Goal: Transaction & Acquisition: Purchase product/service

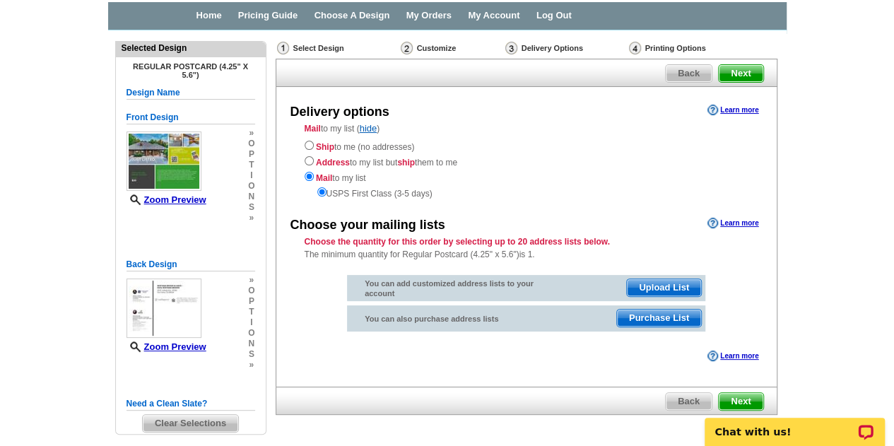
scroll to position [96, 0]
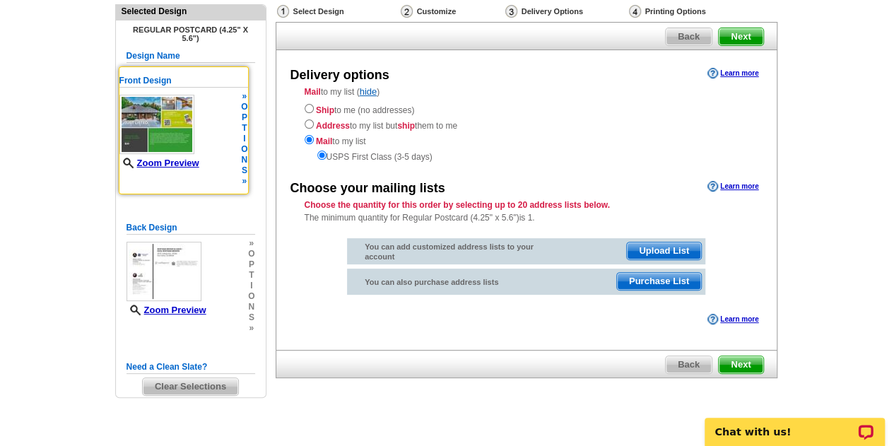
click at [167, 136] on img at bounding box center [156, 124] width 75 height 59
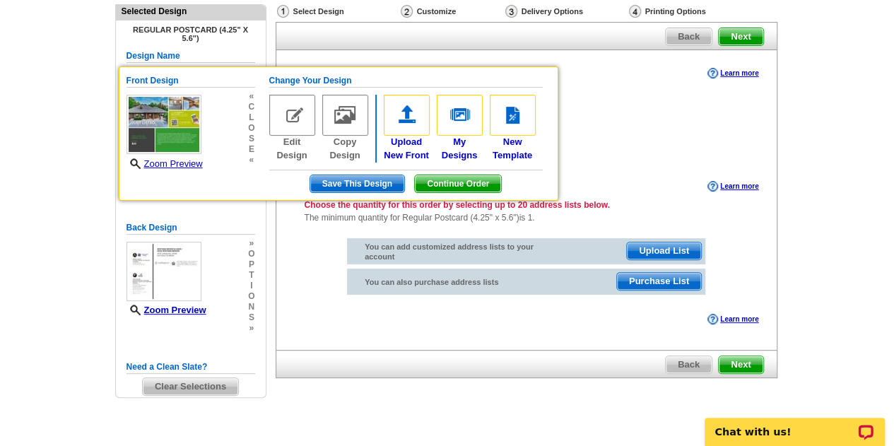
click at [849, 118] on main "Need Help? call 800-260-5887, chat with support, or have our designers make som…" at bounding box center [447, 222] width 894 height 456
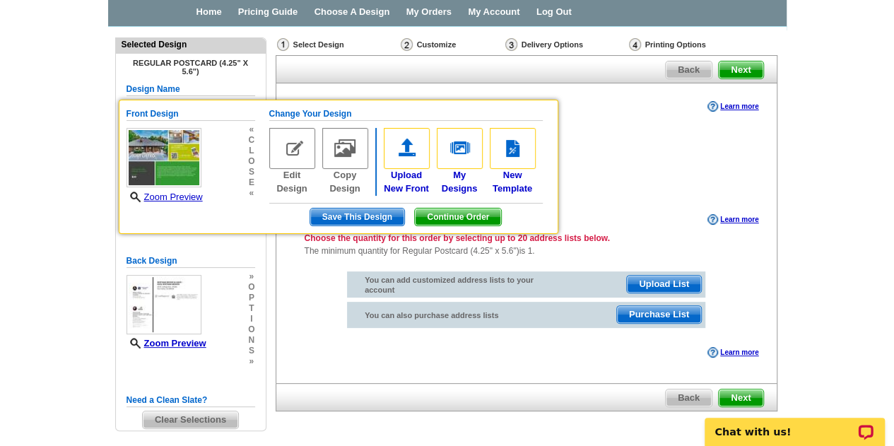
scroll to position [65, 0]
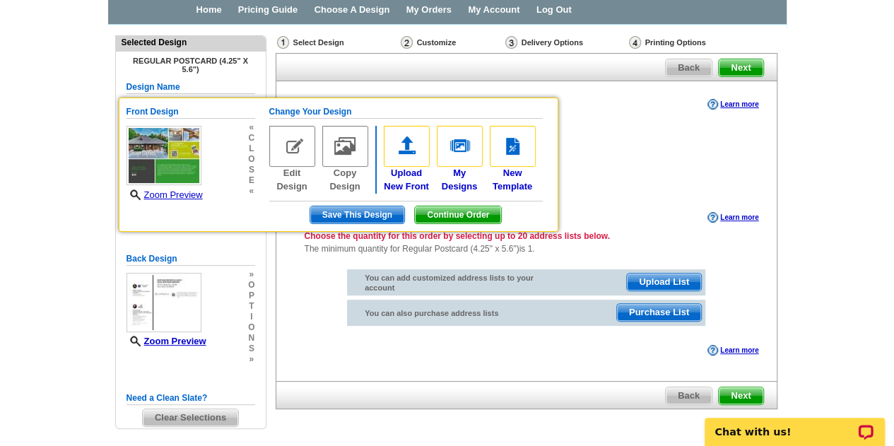
click at [823, 166] on main "Need Help? call 800-260-5887, chat with support, or have our designers make som…" at bounding box center [447, 253] width 894 height 456
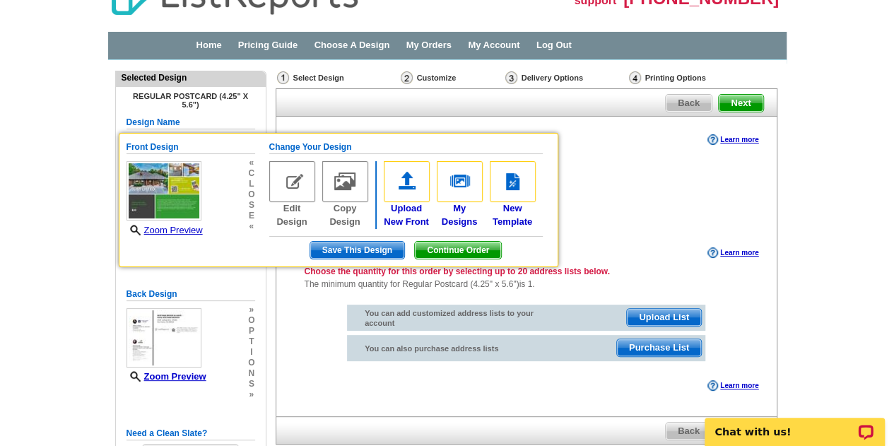
scroll to position [34, 0]
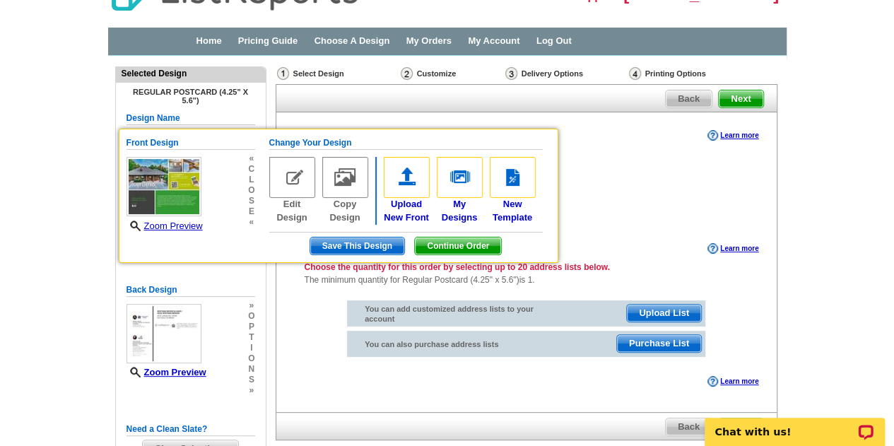
click at [35, 305] on main "Need Help? call 800-260-5887, chat with support, or have our designers make som…" at bounding box center [447, 284] width 894 height 456
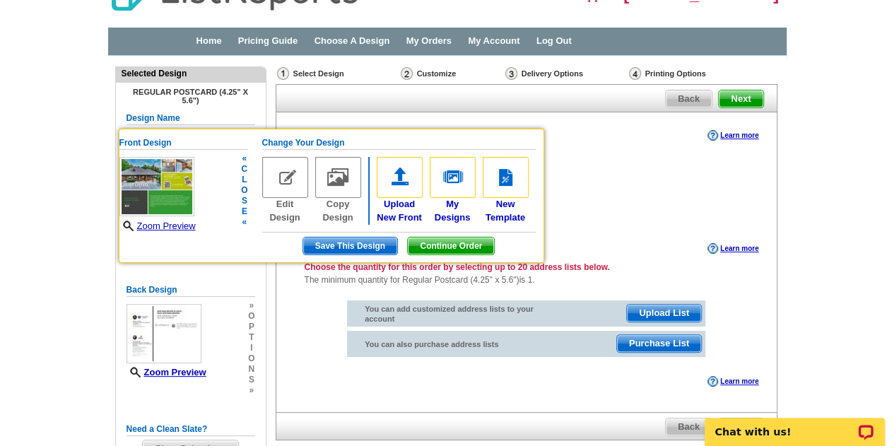
click at [177, 220] on span "Zoom Preview" at bounding box center [157, 226] width 76 height 13
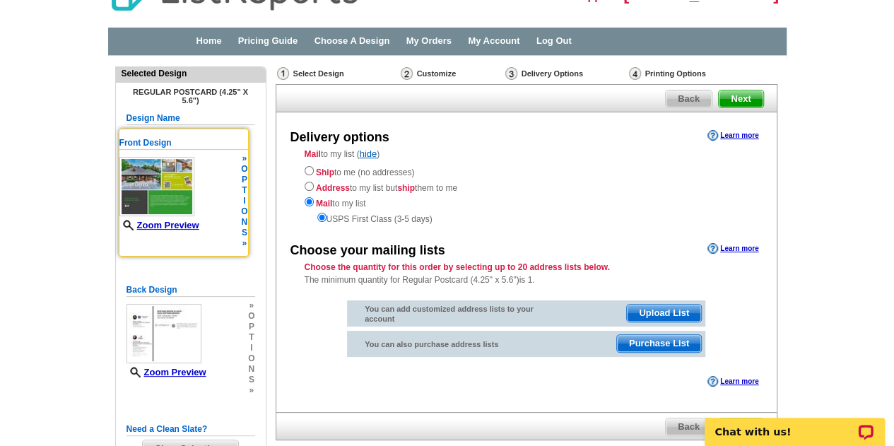
click at [173, 179] on img at bounding box center [156, 186] width 75 height 59
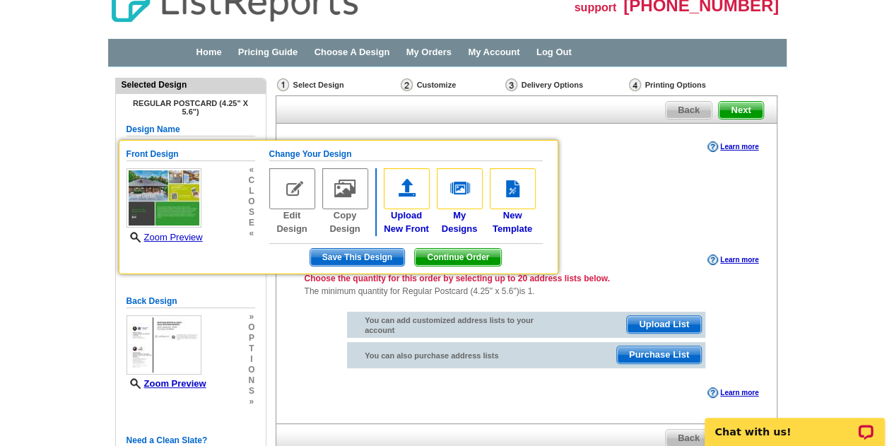
scroll to position [24, 0]
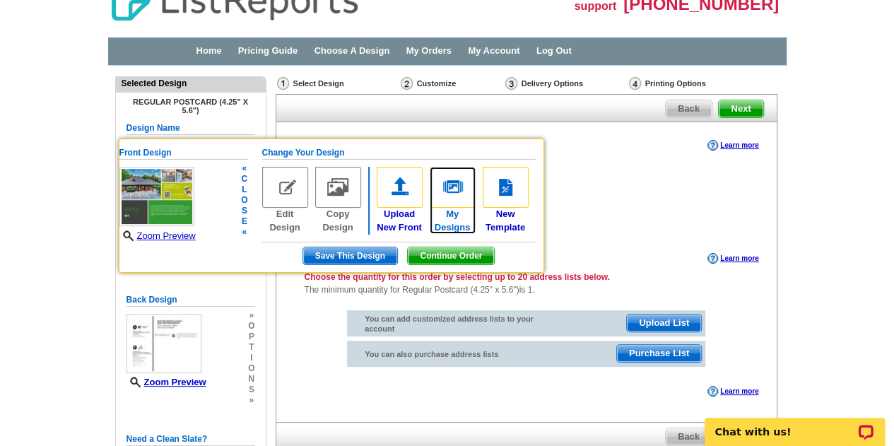
click at [450, 185] on img at bounding box center [453, 187] width 46 height 41
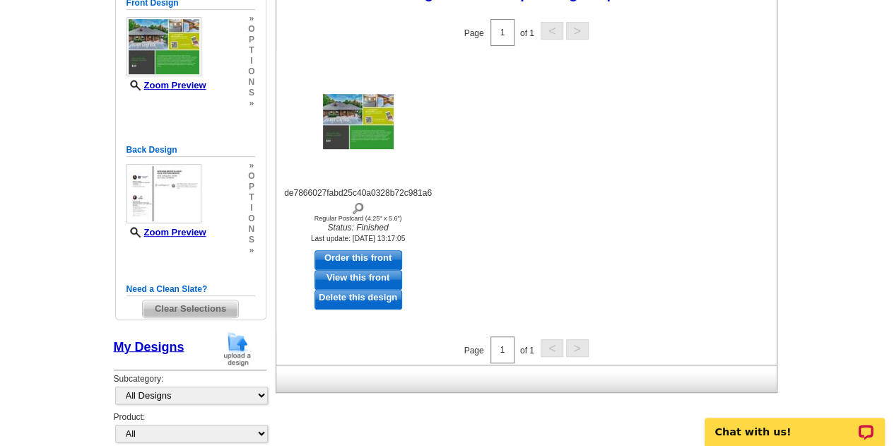
scroll to position [230, 0]
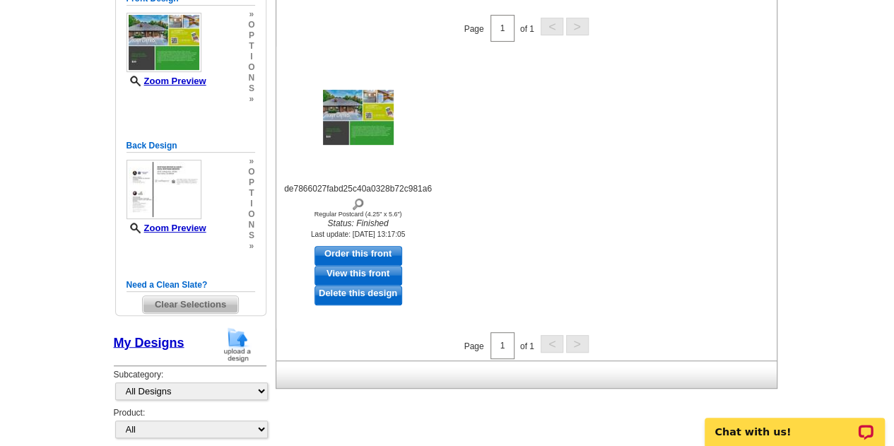
drag, startPoint x: 903, startPoint y: 107, endPoint x: 882, endPoint y: 224, distance: 119.1
click at [882, 224] on html "Free VIP support 800-260-5887 Home Pricing Guide Choose A Design My Orders My A…" at bounding box center [447, 186] width 894 height 832
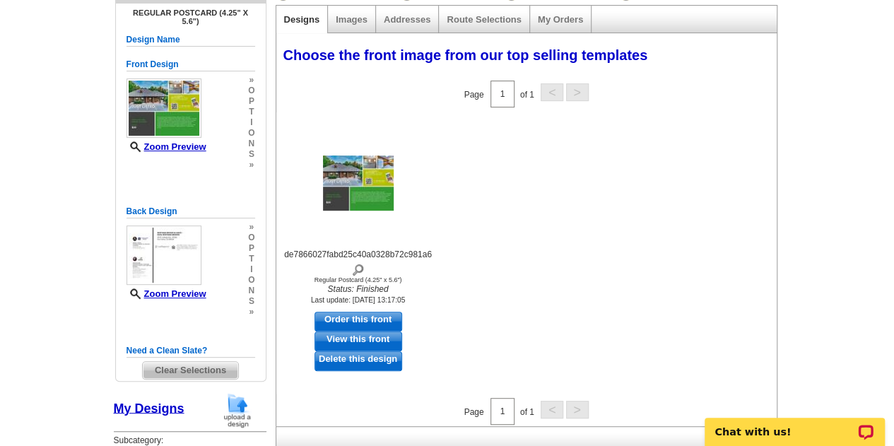
scroll to position [378, 0]
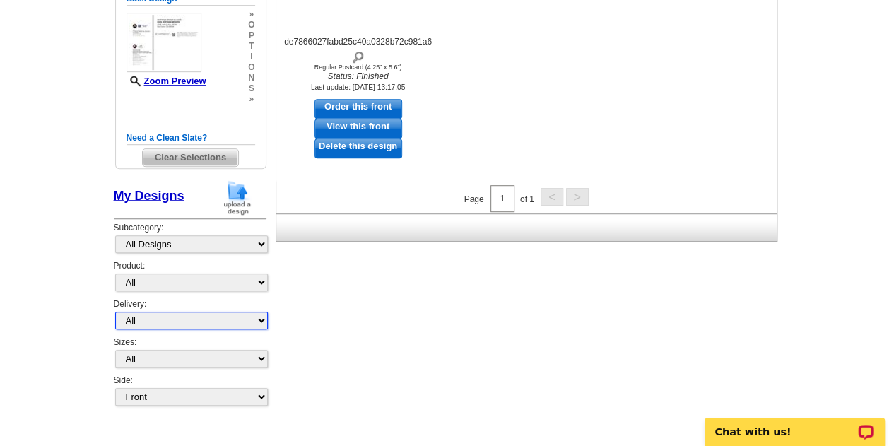
click at [172, 316] on select "All First Class Mail Shipped to Me EDDM Save 66% on Postage" at bounding box center [191, 321] width 153 height 18
select select "1"
click at [115, 312] on select "All First Class Mail Shipped to Me EDDM Save 66% on Postage" at bounding box center [191, 321] width 153 height 18
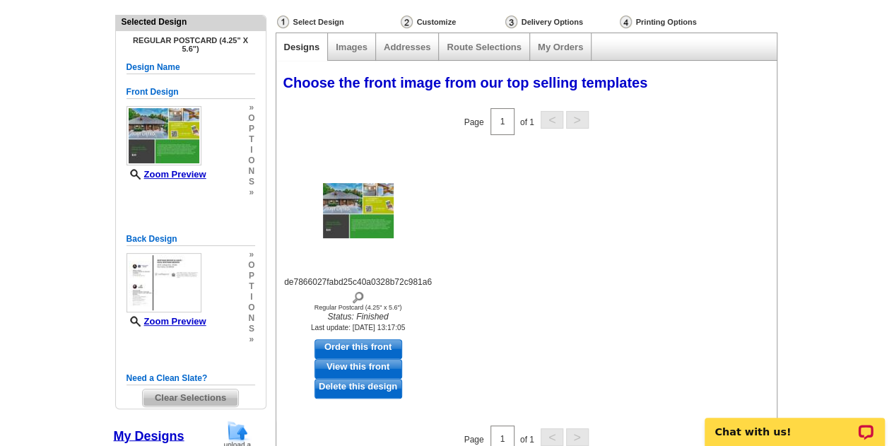
scroll to position [129, 0]
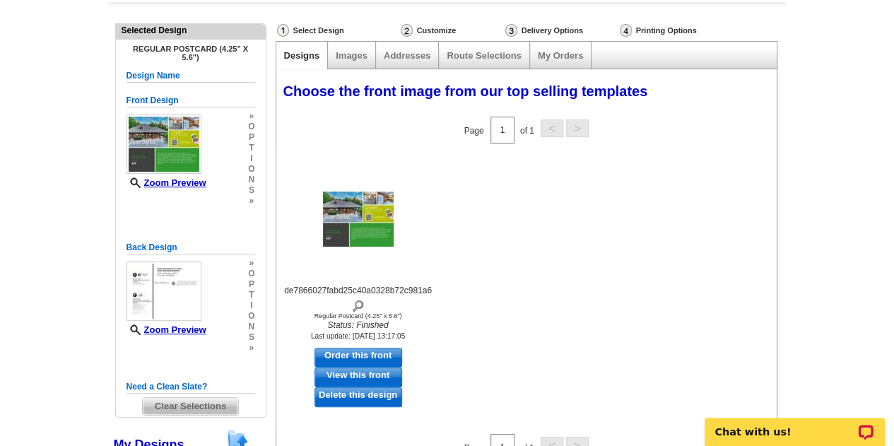
click at [358, 45] on div "Images" at bounding box center [352, 56] width 48 height 28
click at [353, 53] on link "Images" at bounding box center [352, 55] width 32 height 11
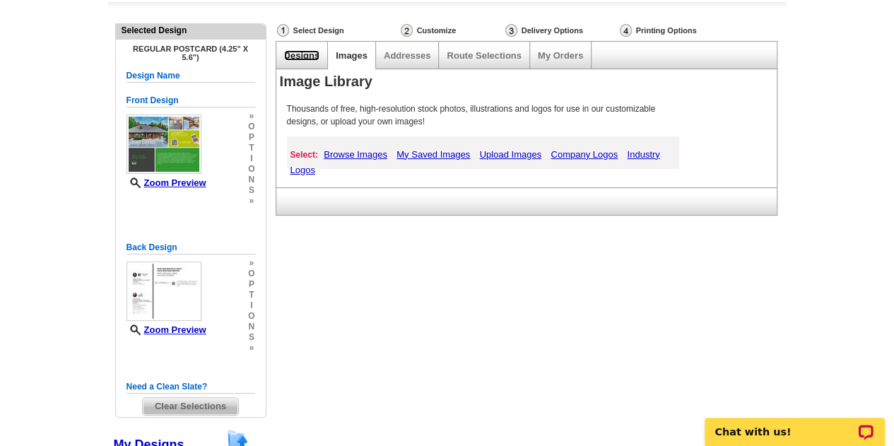
click at [296, 57] on link "Designs" at bounding box center [302, 55] width 36 height 11
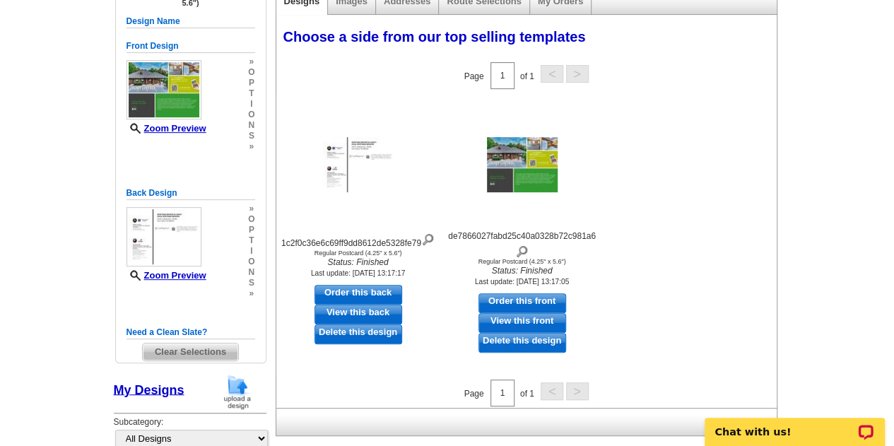
scroll to position [188, 0]
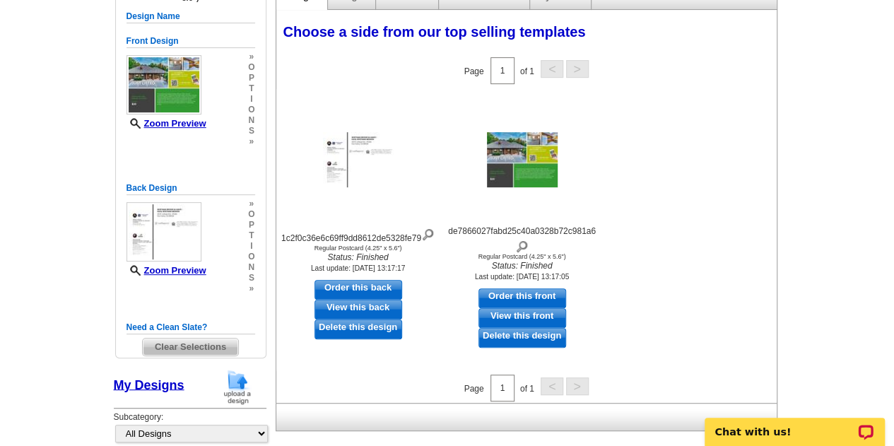
drag, startPoint x: 365, startPoint y: 334, endPoint x: 506, endPoint y: 44, distance: 323.1
click at [365, 334] on link "Delete this design" at bounding box center [359, 330] width 88 height 20
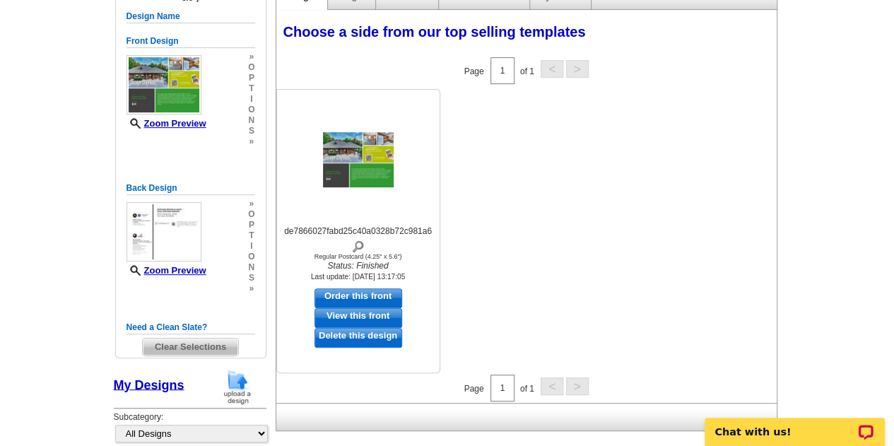
click at [359, 264] on icon "Status: Finished" at bounding box center [359, 266] width 156 height 12
click at [367, 175] on img at bounding box center [358, 159] width 71 height 55
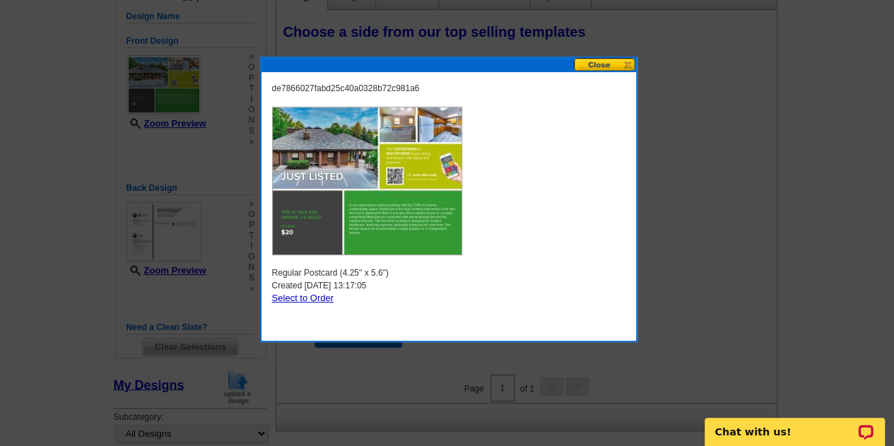
click at [609, 58] on button at bounding box center [605, 64] width 62 height 13
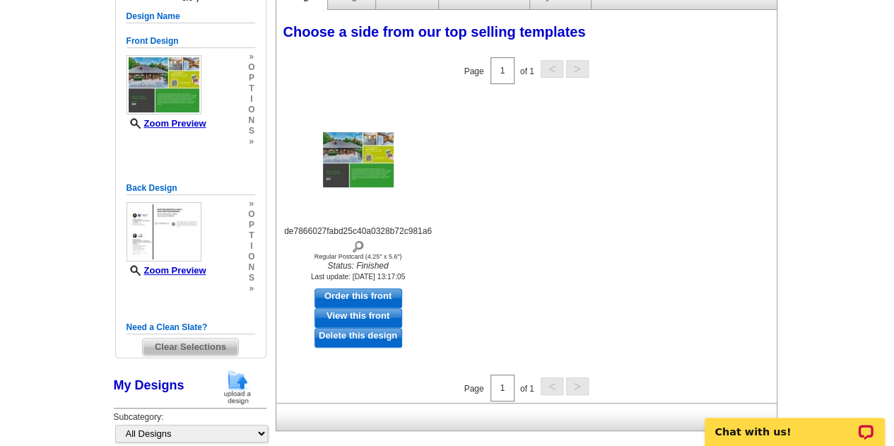
click at [161, 383] on link "My Designs" at bounding box center [149, 385] width 71 height 14
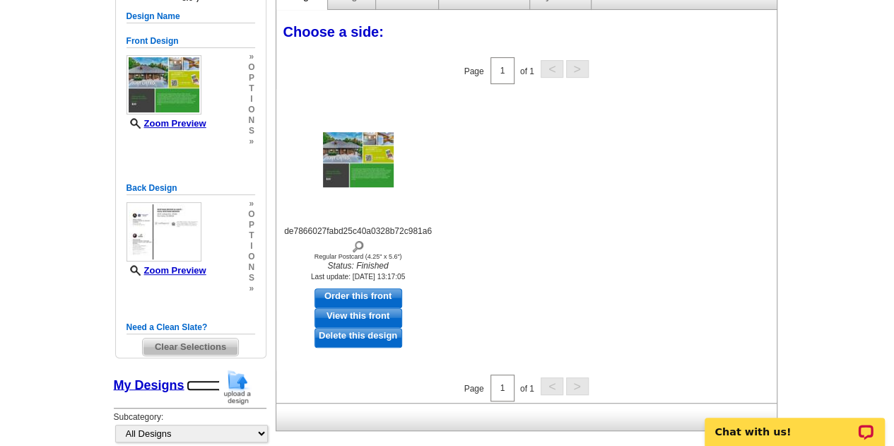
click at [236, 386] on img at bounding box center [237, 387] width 37 height 36
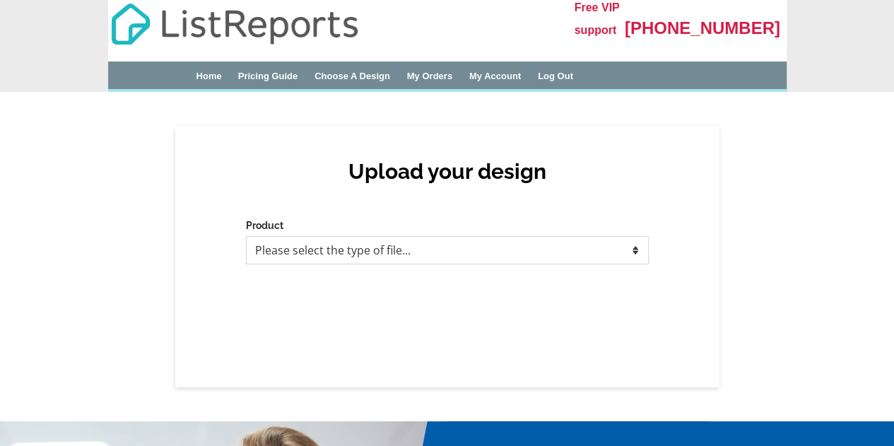
click at [318, 252] on select "Please select the type of file... Postcards Business Cards Letters and flyers G…" at bounding box center [447, 250] width 403 height 28
select select "1"
click at [246, 236] on select "Please select the type of file... Postcards Business Cards Letters and flyers G…" at bounding box center [447, 250] width 403 height 28
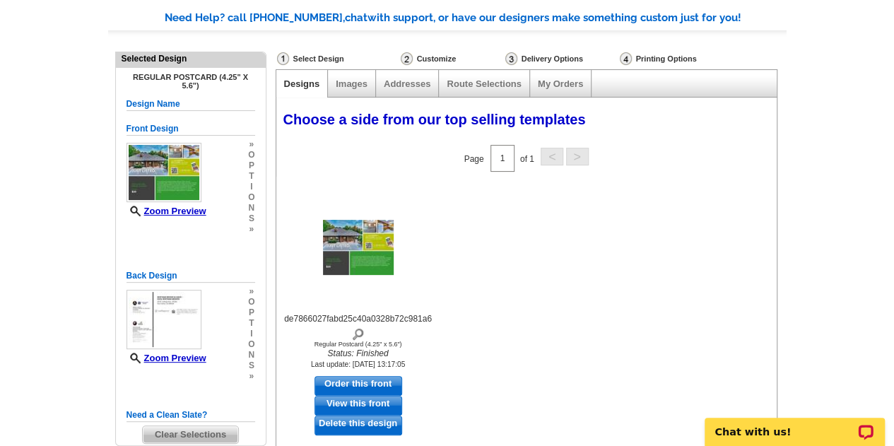
scroll to position [99, 0]
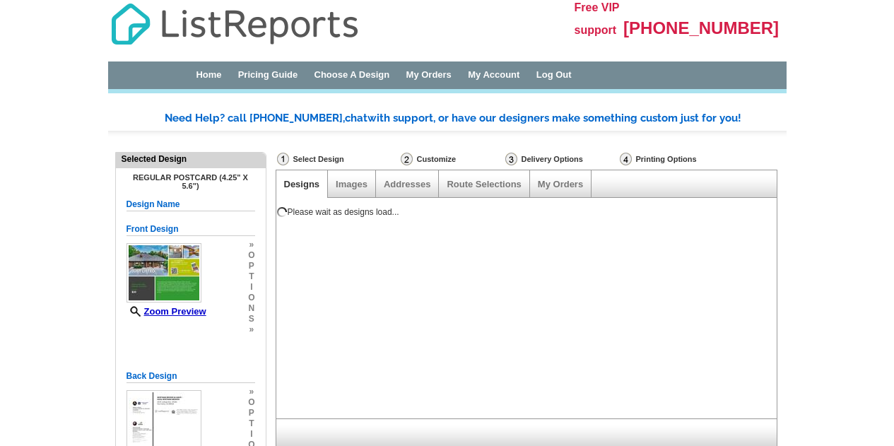
select select "1"
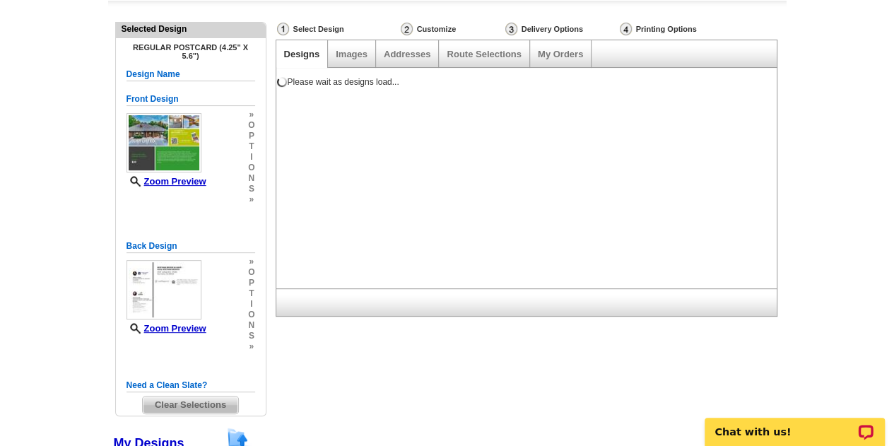
scroll to position [129, 0]
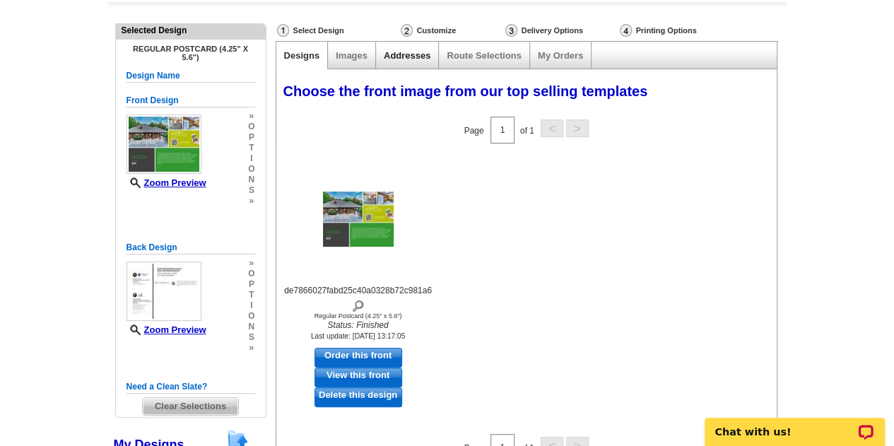
click at [411, 56] on link "Addresses" at bounding box center [407, 55] width 47 height 11
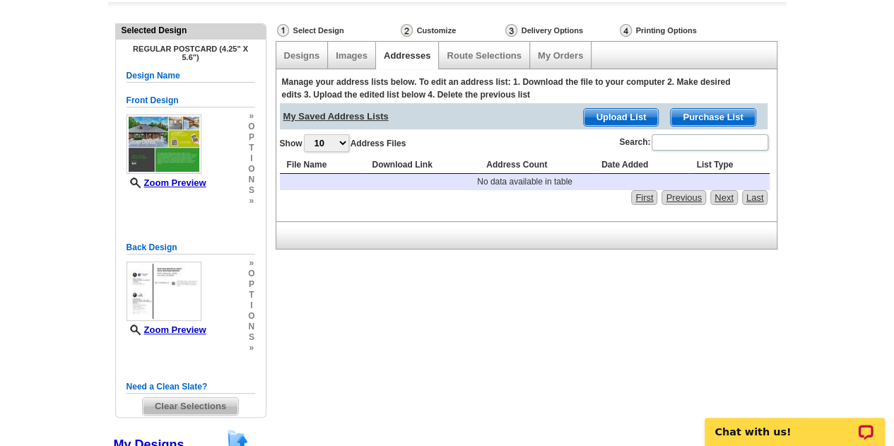
click at [624, 114] on span "Upload List" at bounding box center [621, 117] width 74 height 17
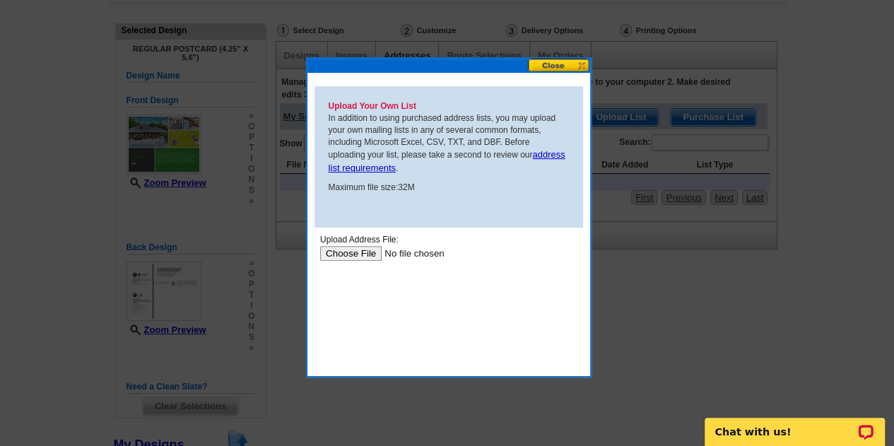
scroll to position [0, 0]
click at [345, 251] on input "file" at bounding box center [409, 252] width 179 height 15
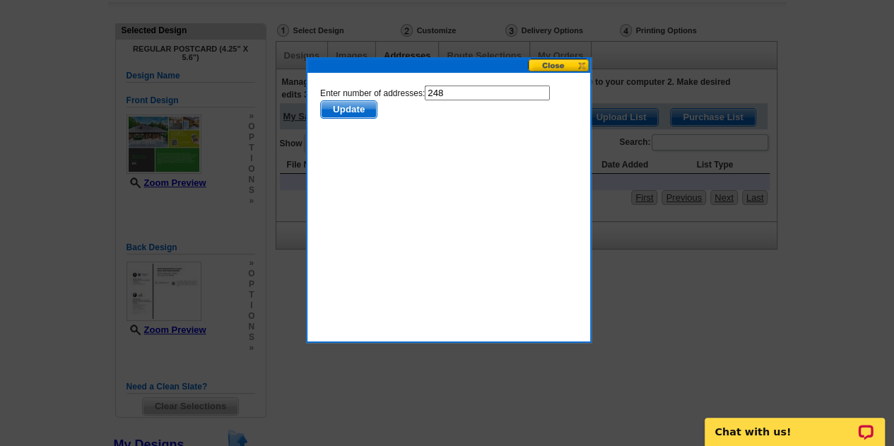
click at [560, 65] on button at bounding box center [559, 65] width 62 height 13
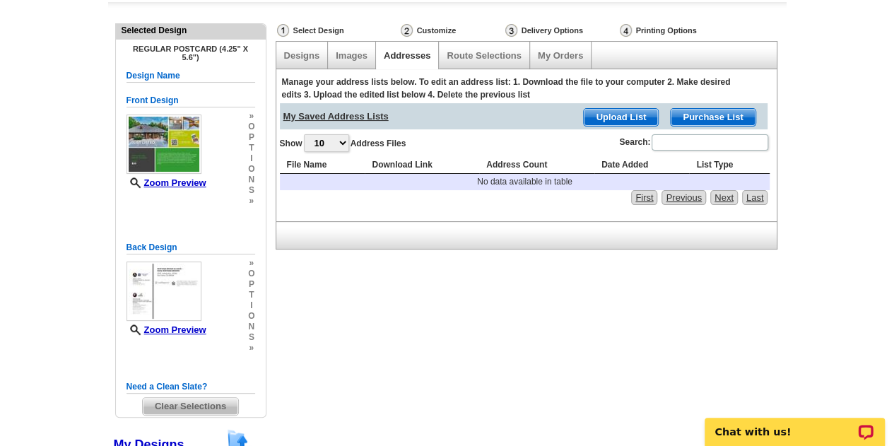
click at [619, 116] on span "Upload List" at bounding box center [621, 117] width 74 height 17
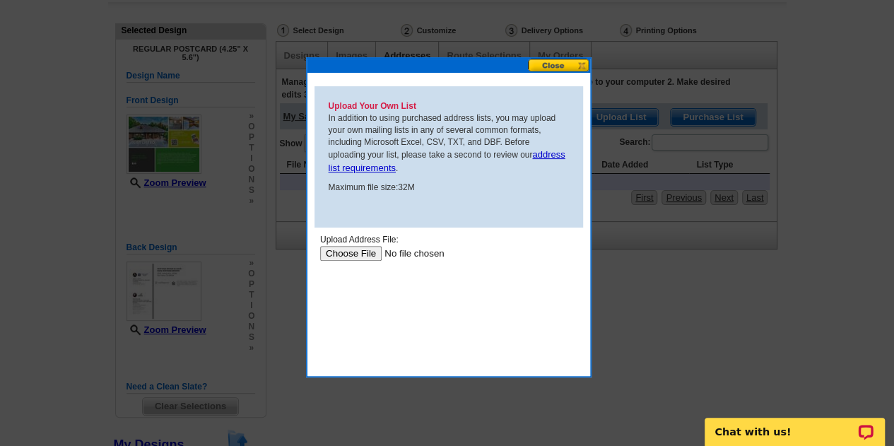
click at [352, 255] on input "file" at bounding box center [409, 252] width 179 height 15
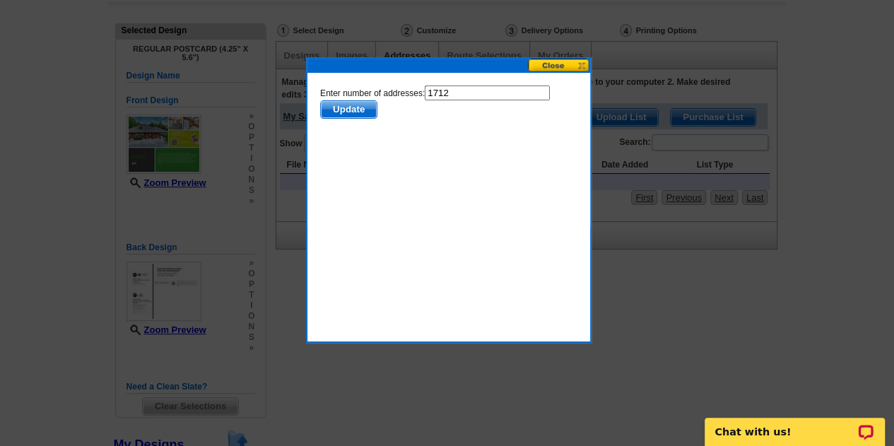
click at [361, 108] on span "Update" at bounding box center [348, 108] width 56 height 17
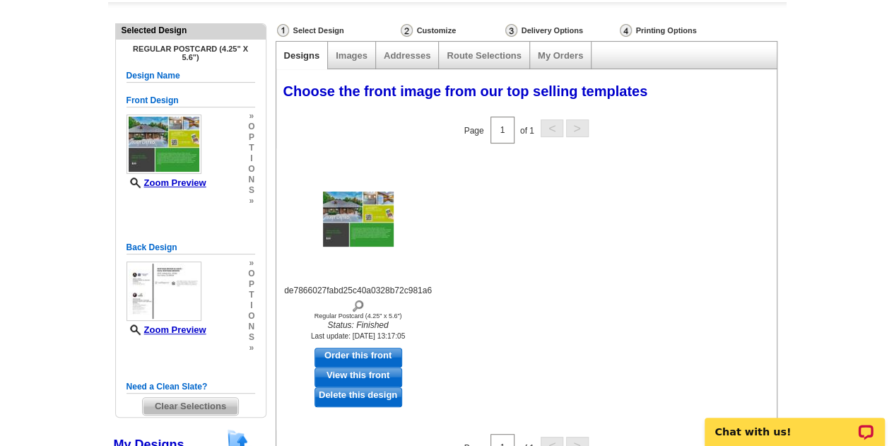
drag, startPoint x: 892, startPoint y: 138, endPoint x: 894, endPoint y: 208, distance: 70.0
click at [894, 208] on html "Free VIP support 800-260-5887 Home Pricing Guide Choose A Design My Orders My A…" at bounding box center [447, 287] width 894 height 832
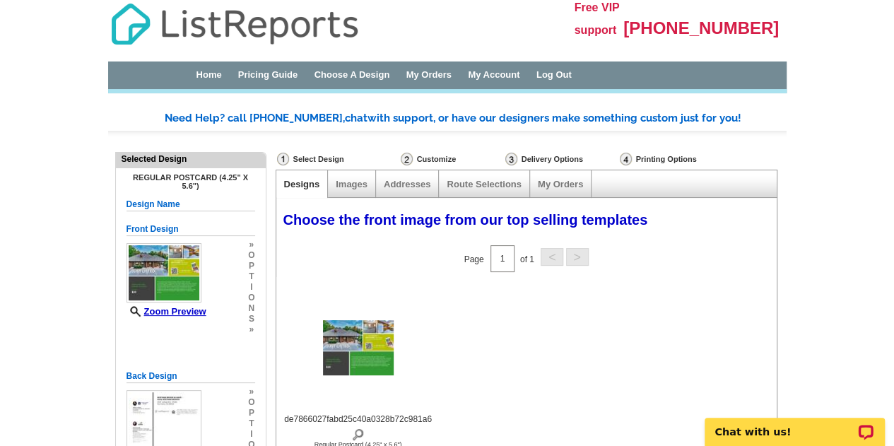
click at [510, 177] on div "Route Selections" at bounding box center [484, 184] width 90 height 28
click at [567, 183] on link "My Orders" at bounding box center [560, 184] width 45 height 11
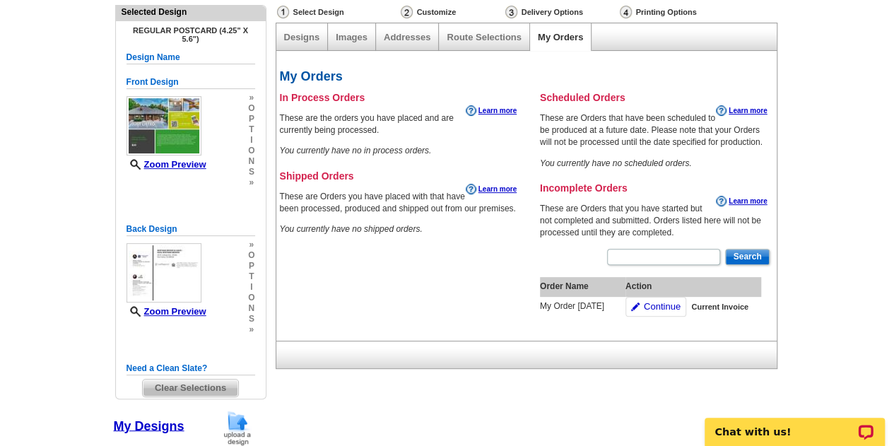
scroll to position [145, 0]
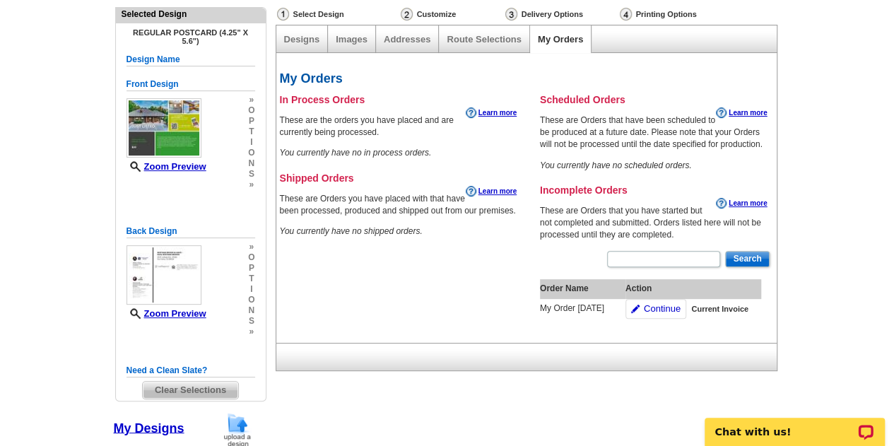
click at [717, 310] on span "Current Invoice" at bounding box center [719, 309] width 57 height 11
click at [656, 305] on span "Continue" at bounding box center [662, 309] width 37 height 13
click at [663, 309] on span "Continue" at bounding box center [662, 309] width 37 height 13
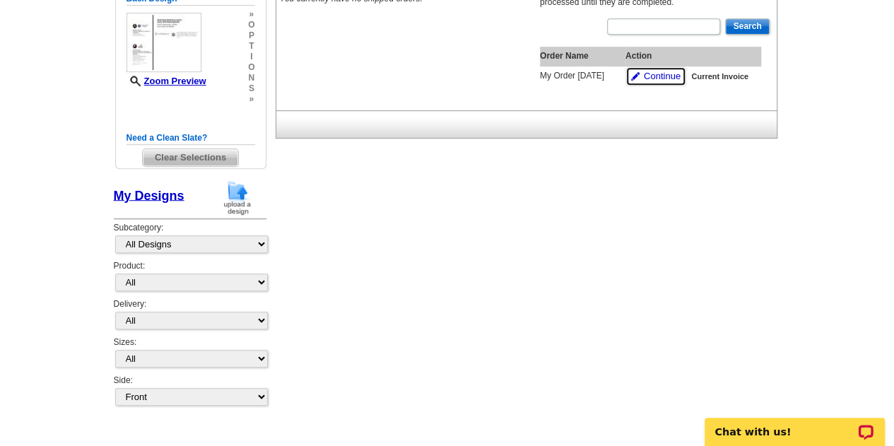
scroll to position [203, 0]
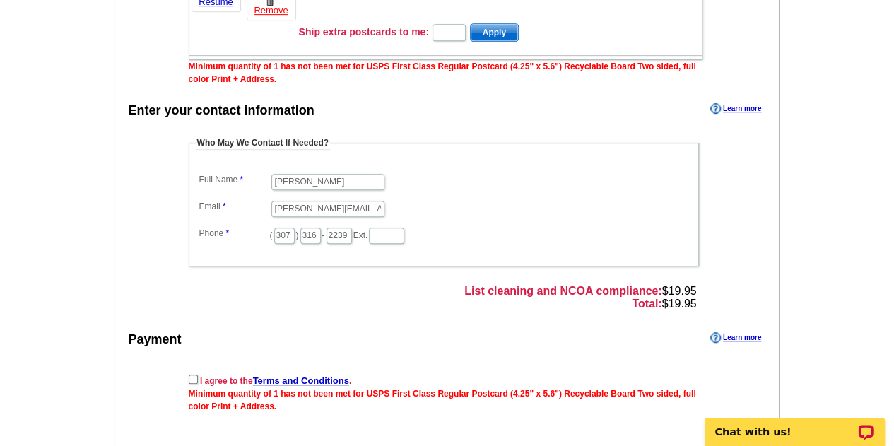
scroll to position [404, 0]
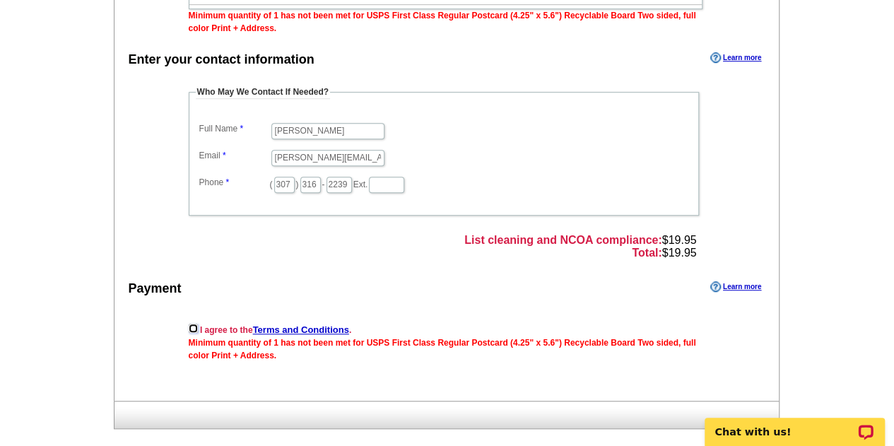
click at [192, 327] on input "checkbox" at bounding box center [193, 328] width 9 height 9
checkbox input "true"
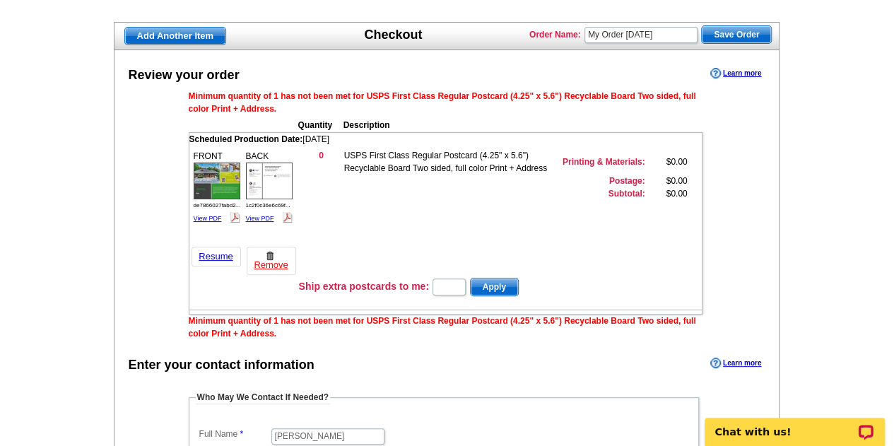
scroll to position [0, 0]
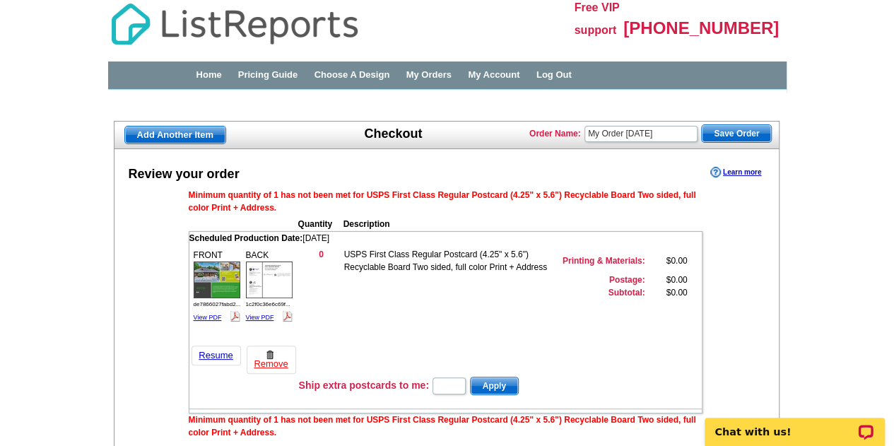
click at [737, 134] on span "Save Order" at bounding box center [736, 133] width 69 height 17
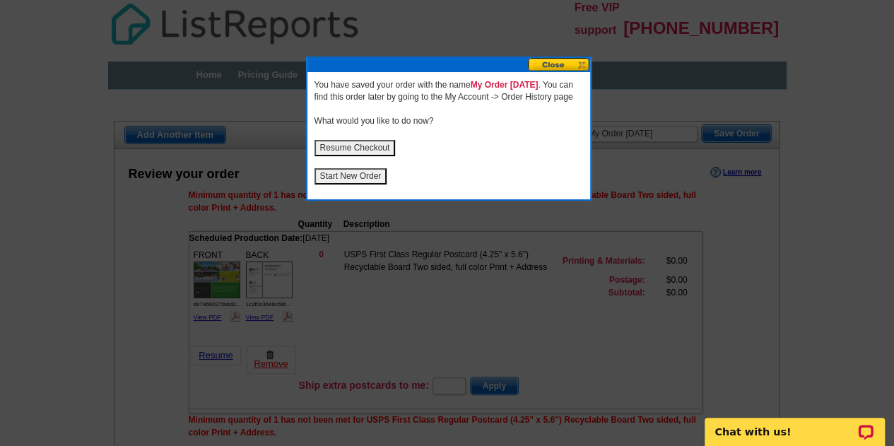
click at [553, 64] on button at bounding box center [559, 64] width 62 height 13
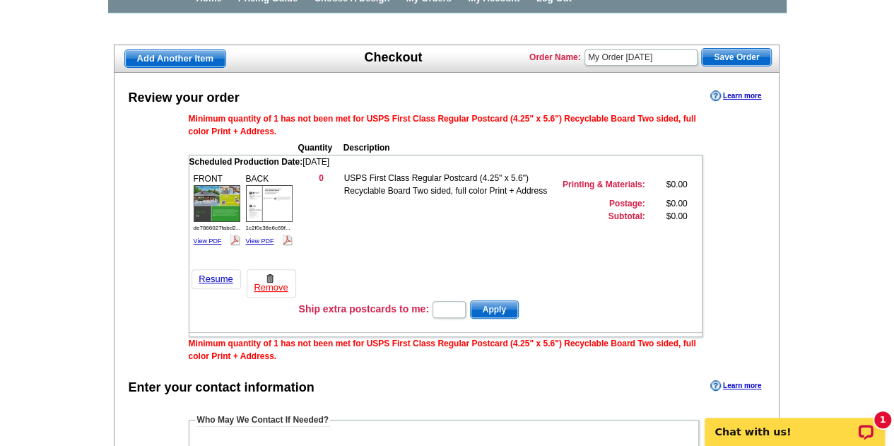
scroll to position [78, 0]
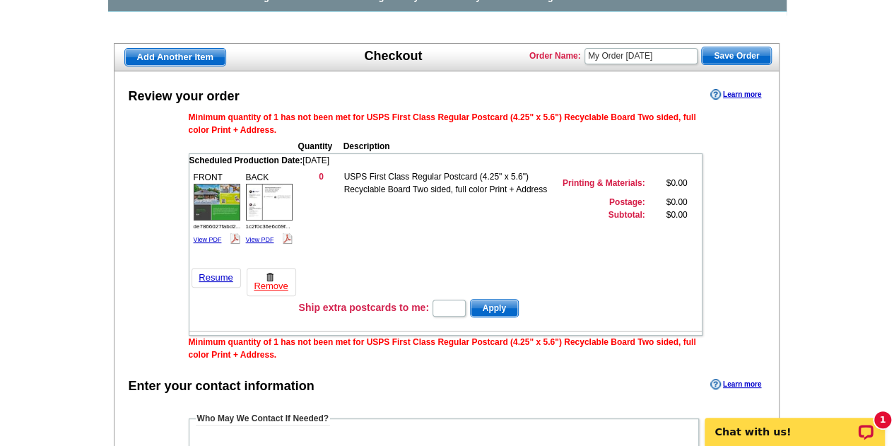
click at [314, 180] on td "0" at bounding box center [321, 182] width 45 height 25
click at [365, 119] on span "Minimum quantity of 1 has not been met for USPS First Class Regular Postcard (4…" at bounding box center [443, 123] width 508 height 23
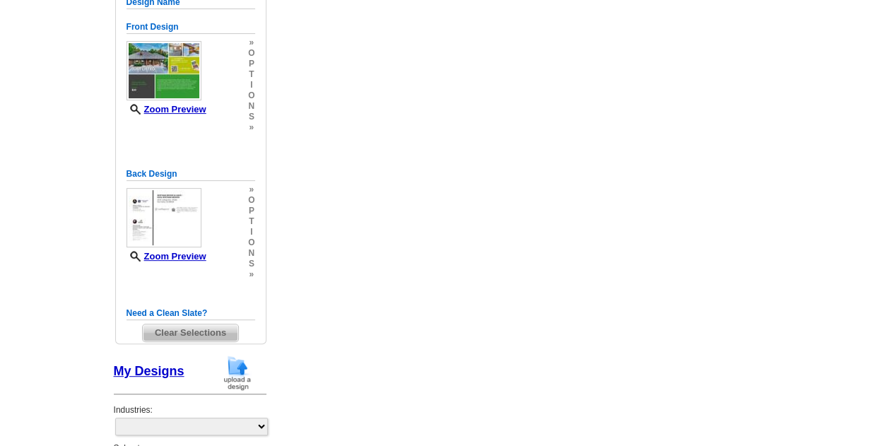
select select "front"
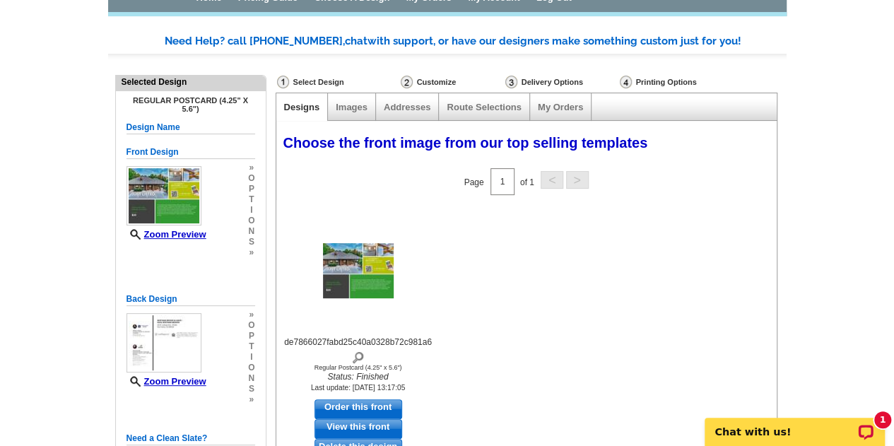
scroll to position [80, 0]
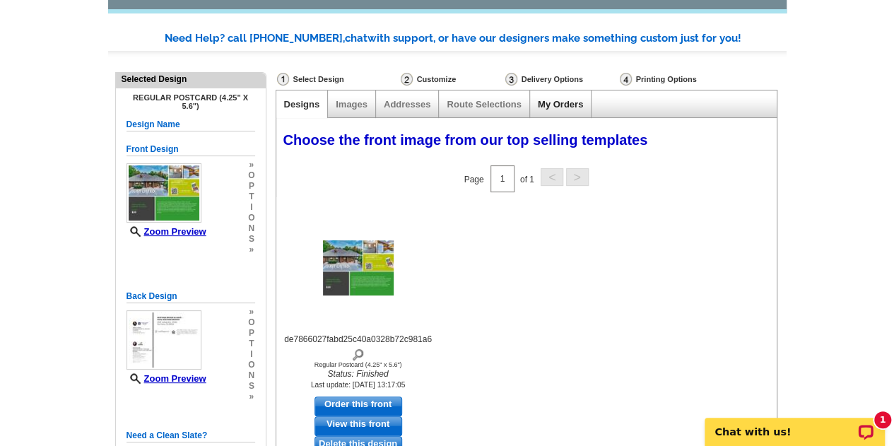
click at [556, 105] on link "My Orders" at bounding box center [560, 104] width 45 height 11
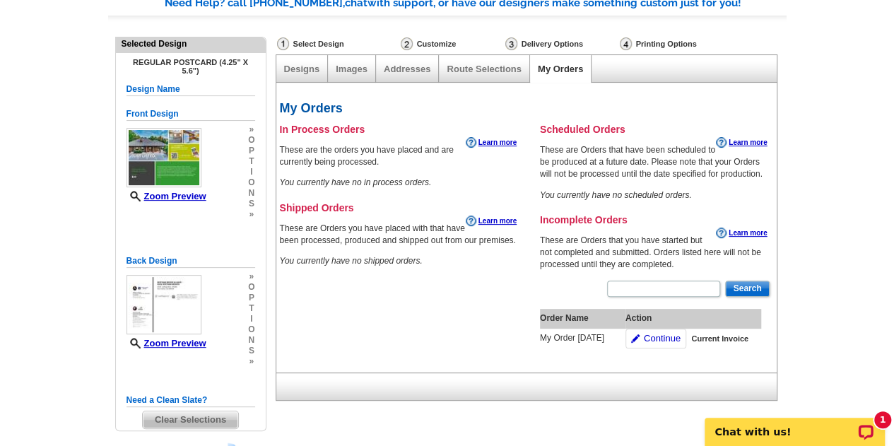
scroll to position [279, 0]
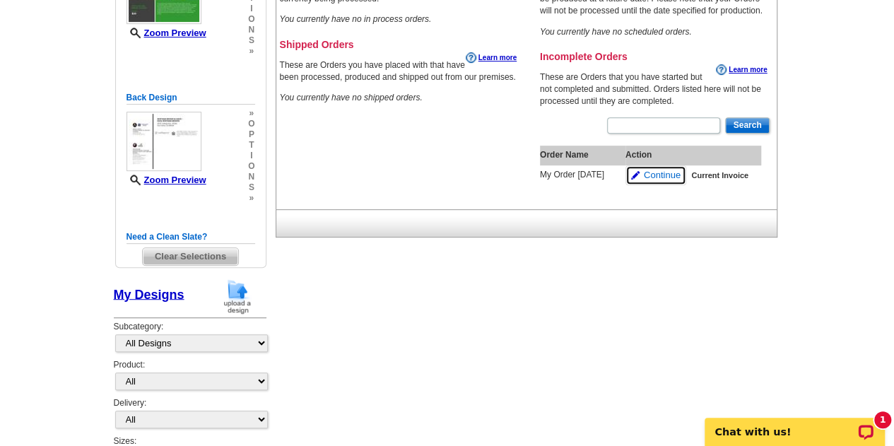
click at [663, 174] on span "Continue" at bounding box center [662, 175] width 37 height 13
